Goal: Transaction & Acquisition: Obtain resource

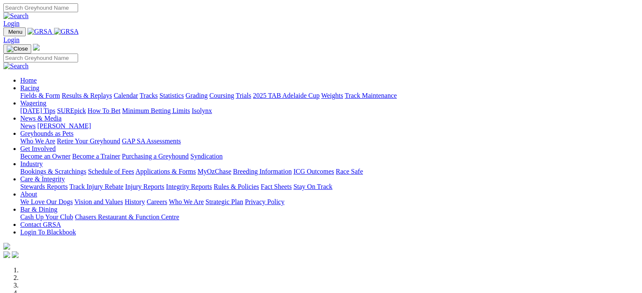
drag, startPoint x: 0, startPoint y: 0, endPoint x: 147, endPoint y: 29, distance: 149.8
click at [39, 84] on link "Racing" at bounding box center [29, 87] width 19 height 7
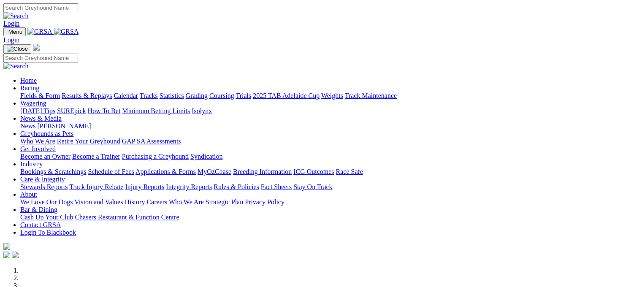
click at [39, 92] on link "Fields & Form" at bounding box center [40, 95] width 40 height 7
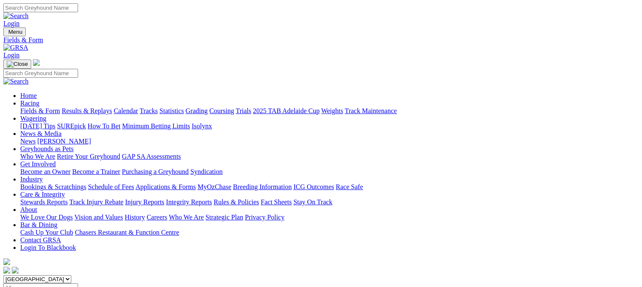
click at [33, 107] on link "Fields & Form" at bounding box center [40, 110] width 40 height 7
